Goal: Task Accomplishment & Management: Complete application form

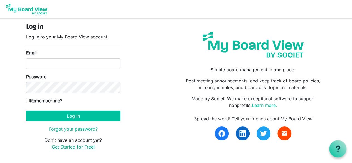
click at [79, 147] on link "Get Started for Free!" at bounding box center [73, 147] width 43 height 6
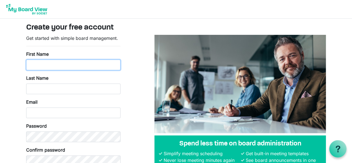
click at [43, 62] on input "First Name" at bounding box center [73, 65] width 94 height 11
type input "marylean"
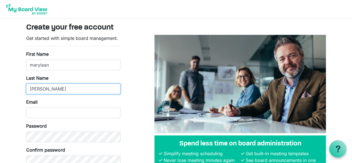
type input "abney"
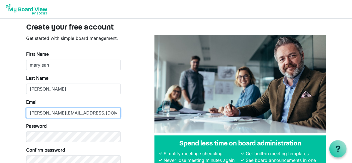
type input "marylean@wcdglobal.org"
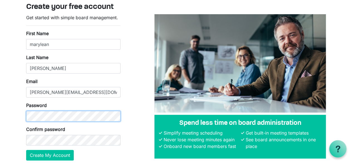
scroll to position [43, 0]
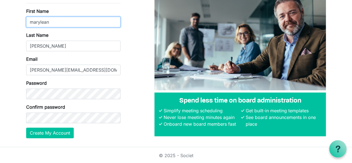
click at [104, 23] on input "marylean" at bounding box center [73, 22] width 94 height 11
drag, startPoint x: 53, startPoint y: 107, endPoint x: 134, endPoint y: 52, distance: 98.3
click at [134, 52] on div "Get started with simple board management. First Name marylean Last Name abney E…" at bounding box center [176, 67] width 308 height 151
click at [145, 55] on div "Get started with simple board management. First Name marylean Last Name abney E…" at bounding box center [176, 67] width 308 height 151
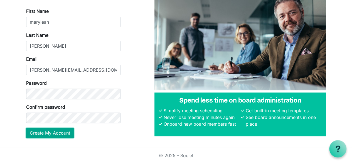
click at [52, 132] on button "Create My Account" at bounding box center [50, 133] width 48 height 11
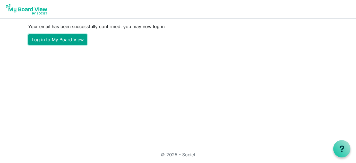
click at [58, 36] on link "Log in to My Board View" at bounding box center [57, 39] width 59 height 11
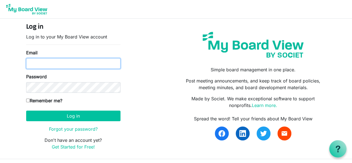
type input "[PERSON_NAME][EMAIL_ADDRESS][DOMAIN_NAME]"
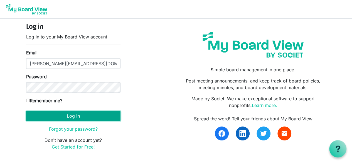
click at [80, 116] on button "Log in" at bounding box center [73, 116] width 94 height 11
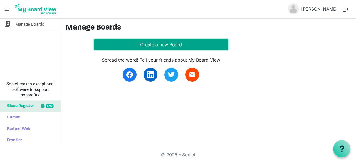
click at [168, 43] on button "Create a new Board" at bounding box center [161, 44] width 135 height 11
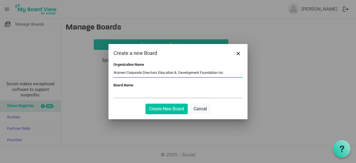
type input "Women Corporate Directors Education & Development Foundation Inc."
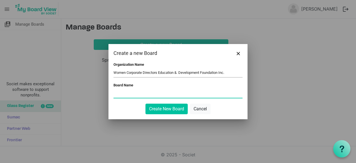
click at [122, 90] on input "Board Name" at bounding box center [178, 93] width 129 height 8
type input "WCD Board"
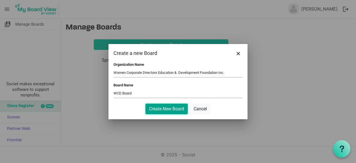
click at [171, 112] on button "Create New Board" at bounding box center [167, 109] width 42 height 11
click at [170, 108] on button "Create New Board" at bounding box center [167, 109] width 42 height 11
click at [166, 103] on form "Organization Name Women Corporate Directors Education & Development Foundation …" at bounding box center [178, 88] width 129 height 52
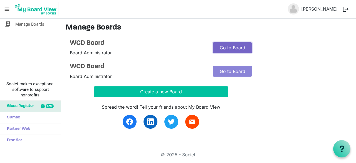
click at [234, 47] on link "Go to Board" at bounding box center [232, 47] width 39 height 11
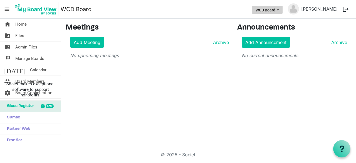
click at [276, 11] on button "WCD Board" at bounding box center [267, 10] width 31 height 8
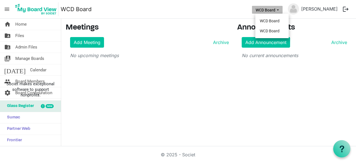
click at [276, 11] on button "WCD Board" at bounding box center [267, 10] width 31 height 8
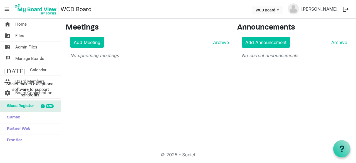
click at [6, 8] on span "menu" at bounding box center [7, 9] width 11 height 11
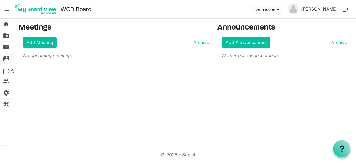
click at [7, 60] on span "switch_account" at bounding box center [6, 58] width 7 height 11
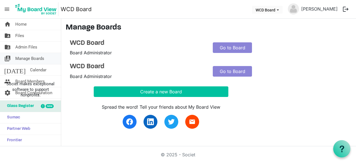
click at [26, 59] on span "Manage Boards" at bounding box center [29, 58] width 29 height 11
click at [231, 46] on link "Go to Board" at bounding box center [232, 47] width 39 height 11
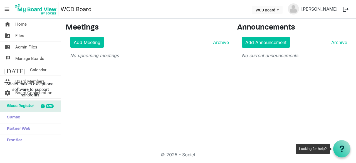
click at [339, 148] on icon at bounding box center [342, 148] width 7 height 7
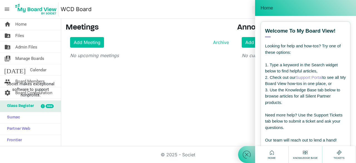
click at [195, 91] on div "home Home folder_shared Files folder_shared Admin Files switch_account Manage B…" at bounding box center [178, 83] width 356 height 128
click at [274, 153] on use at bounding box center [272, 152] width 4 height 4
click at [269, 149] on icon at bounding box center [272, 152] width 7 height 7
click at [287, 101] on div "3. Use the Knowledge Base tab below to browse articles for all Silent Partner p…" at bounding box center [305, 96] width 81 height 19
click at [266, 8] on span "Home" at bounding box center [267, 8] width 13 height 6
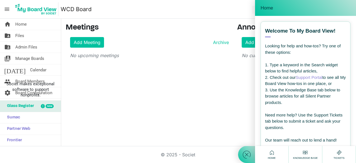
click at [150, 42] on div "Add Meeting Archive" at bounding box center [149, 42] width 159 height 11
click at [9, 6] on span "menu" at bounding box center [7, 9] width 11 height 11
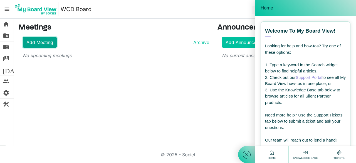
click at [42, 42] on link "Add Meeting" at bounding box center [40, 42] width 34 height 11
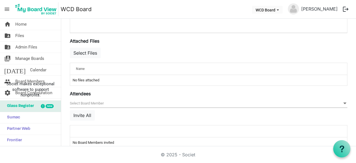
scroll to position [207, 0]
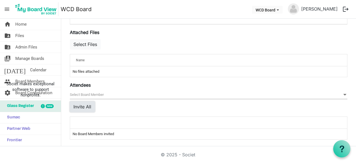
click at [83, 103] on button "Invite All" at bounding box center [82, 106] width 25 height 11
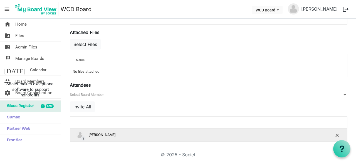
click at [81, 133] on img "?marylean abney is template cell column header" at bounding box center [80, 135] width 8 height 8
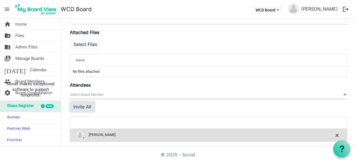
click at [83, 104] on button "Invite All" at bounding box center [82, 106] width 25 height 11
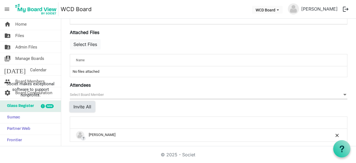
click at [83, 104] on button "Invite All" at bounding box center [82, 106] width 25 height 11
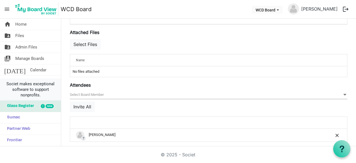
click at [6, 81] on li "Societ makes exceptional software to support nonprofits." at bounding box center [30, 90] width 61 height 22
click at [27, 105] on span "Glass Register" at bounding box center [19, 106] width 30 height 11
click at [40, 79] on li "Societ makes exceptional software to support nonprofits." at bounding box center [30, 90] width 61 height 22
click at [36, 78] on span "Board Members" at bounding box center [30, 81] width 30 height 11
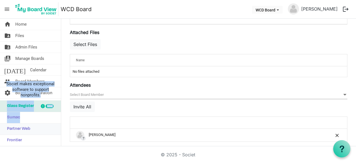
drag, startPoint x: 4, startPoint y: 84, endPoint x: 4, endPoint y: 129, distance: 45.4
click at [4, 129] on ul "Societ makes exceptional software to support nonprofits. Glass Register new Sum…" at bounding box center [30, 113] width 61 height 68
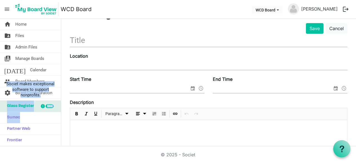
scroll to position [209, 0]
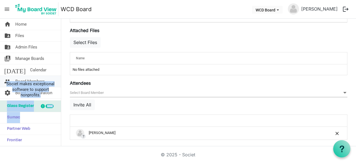
click at [6, 77] on span "people" at bounding box center [7, 81] width 7 height 11
click at [20, 57] on span "Manage Boards" at bounding box center [29, 58] width 29 height 11
